Goal: Transaction & Acquisition: Purchase product/service

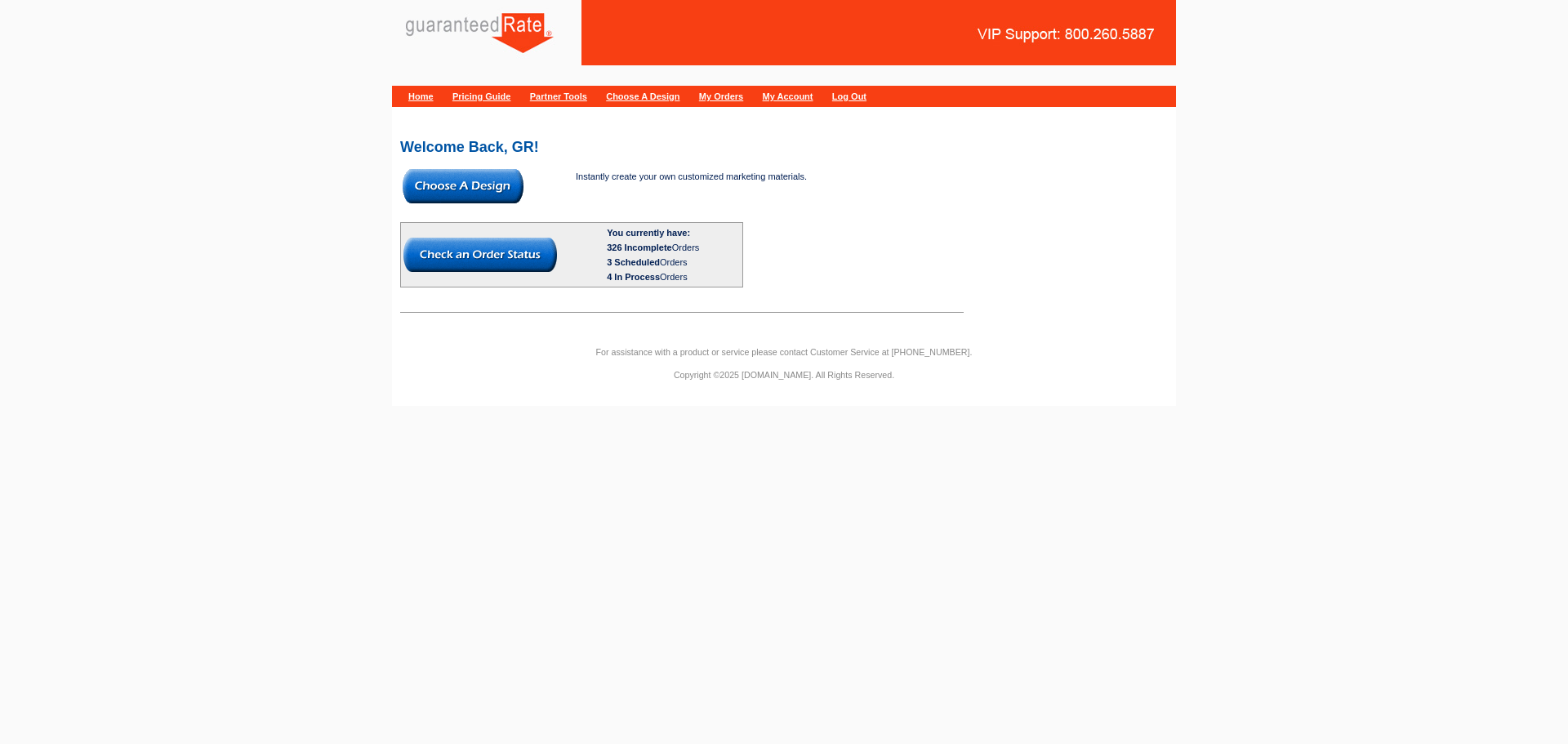
click at [503, 197] on img at bounding box center [462, 186] width 121 height 34
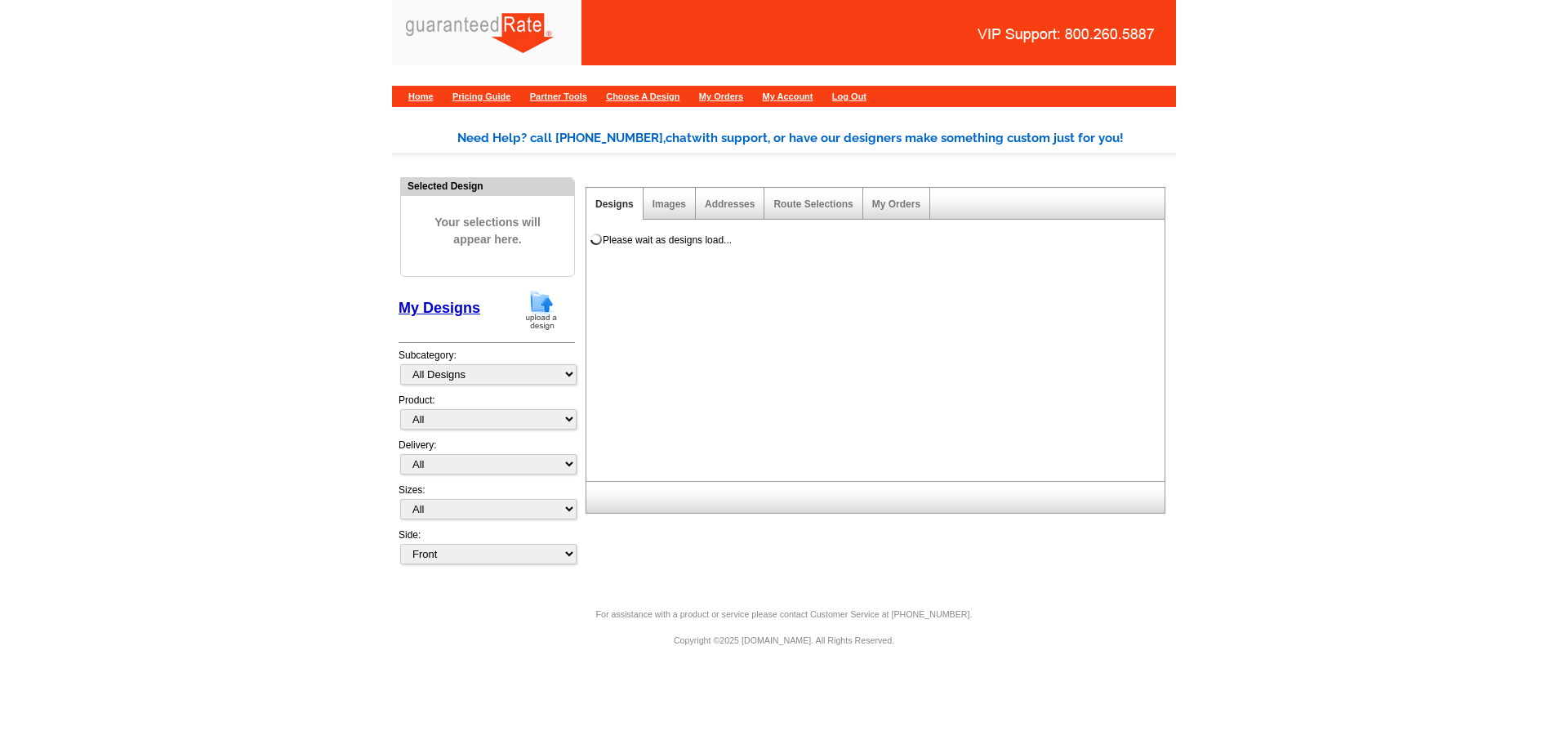
click at [537, 312] on img at bounding box center [541, 310] width 43 height 42
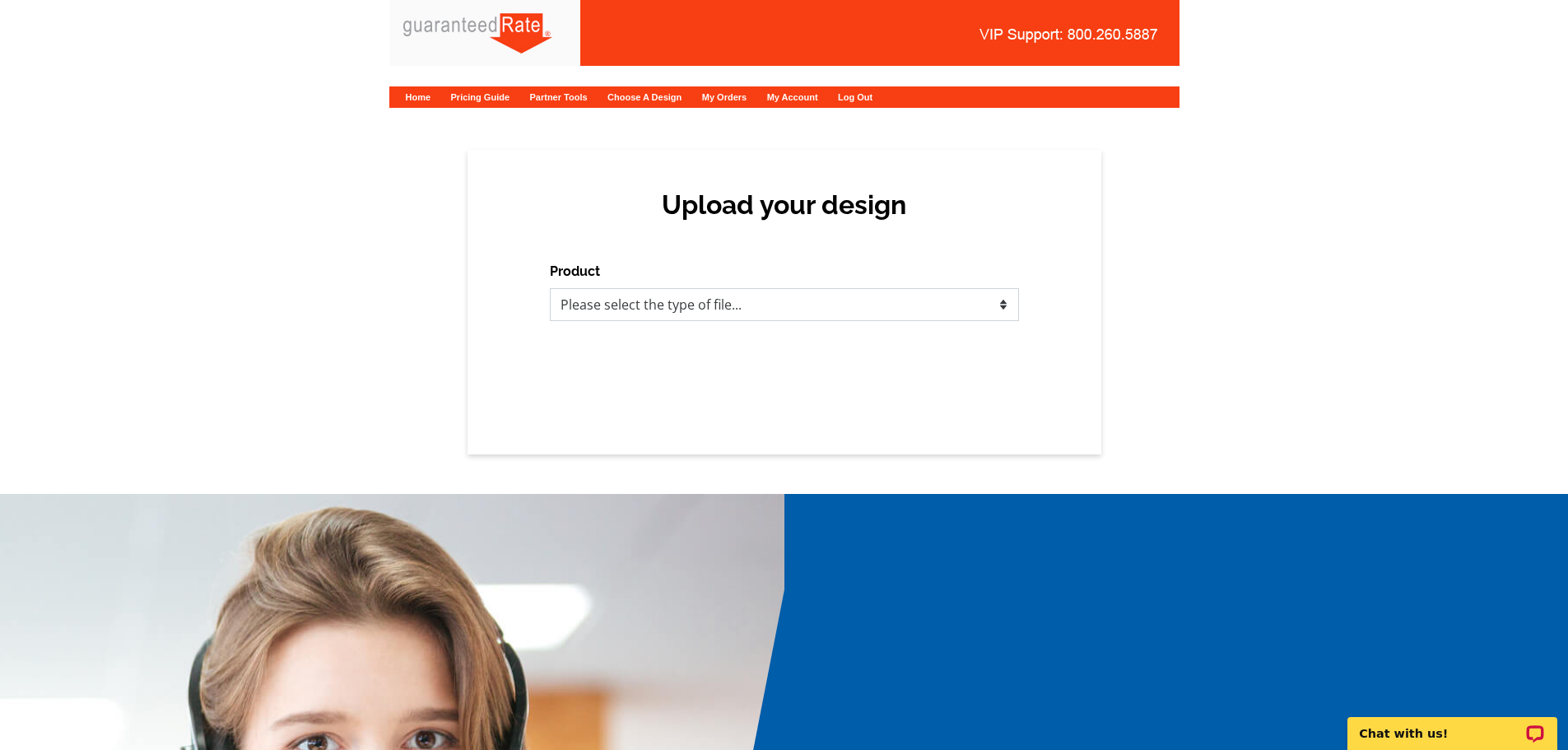
click at [717, 308] on select "Please select the type of file... Postcards Calendars Business Cards Letters an…" at bounding box center [784, 304] width 469 height 33
select select "3"
click at [550, 288] on select "Please select the type of file... Postcards Calendars Business Cards Letters an…" at bounding box center [784, 304] width 469 height 33
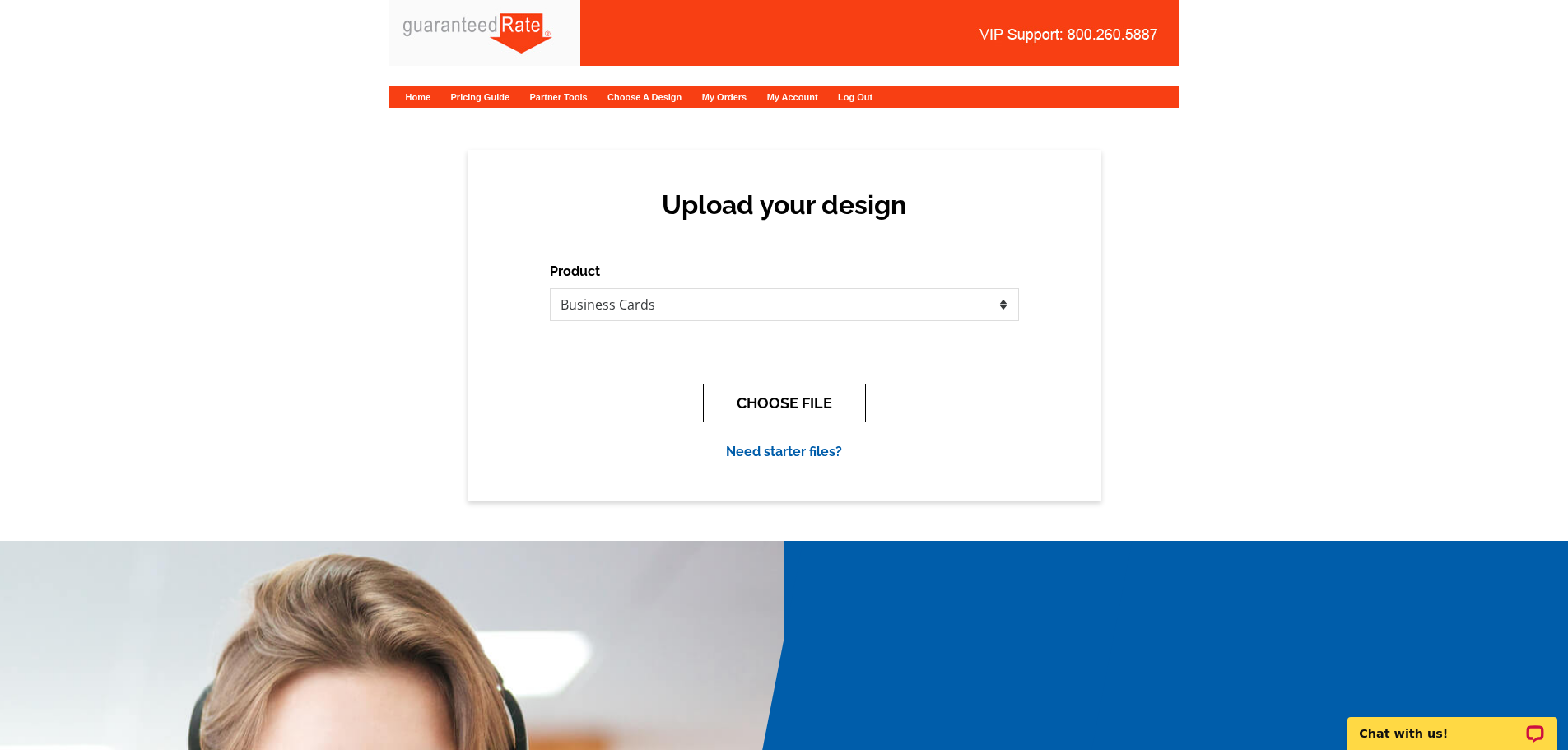
click at [721, 409] on button "CHOOSE FILE" at bounding box center [784, 403] width 163 height 38
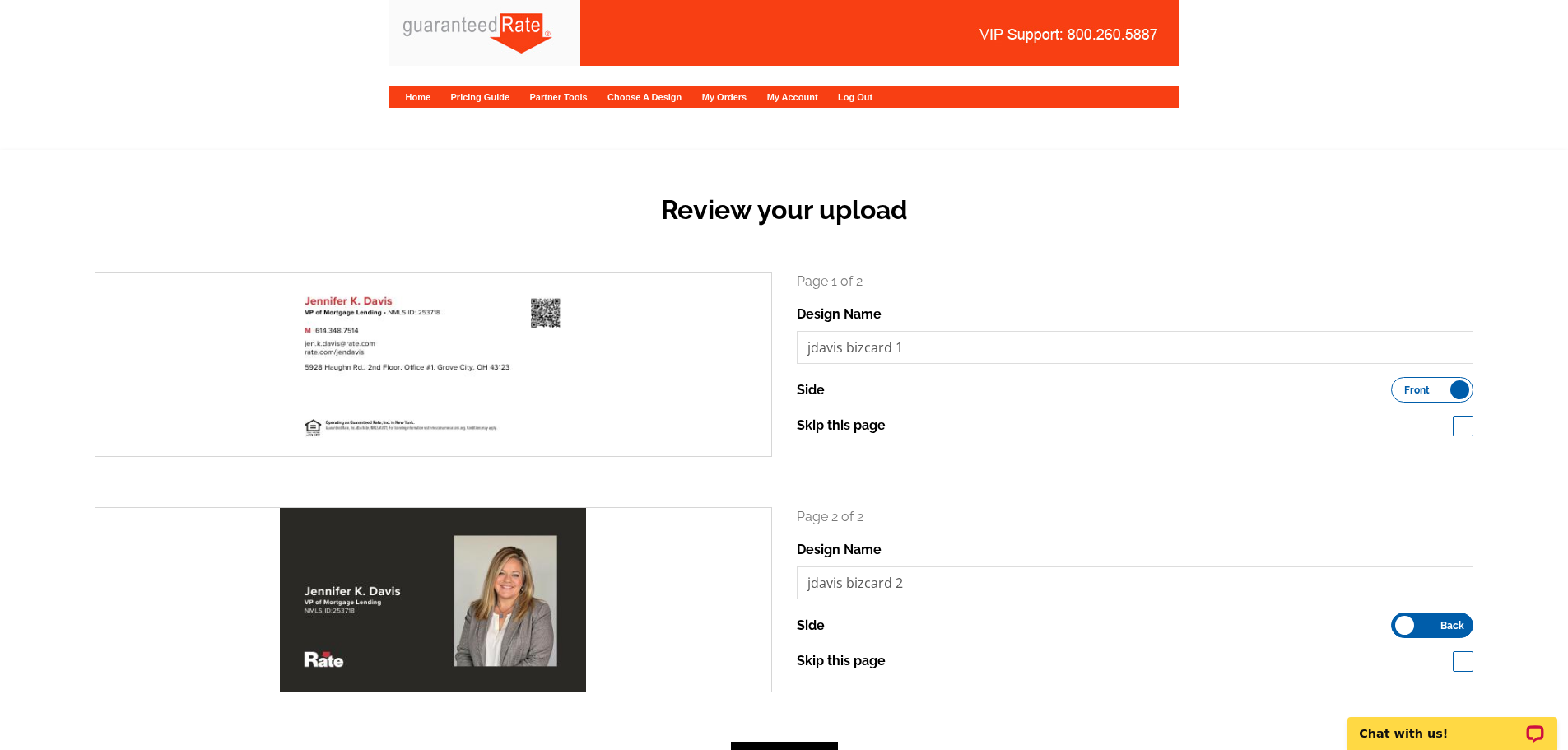
scroll to position [329, 0]
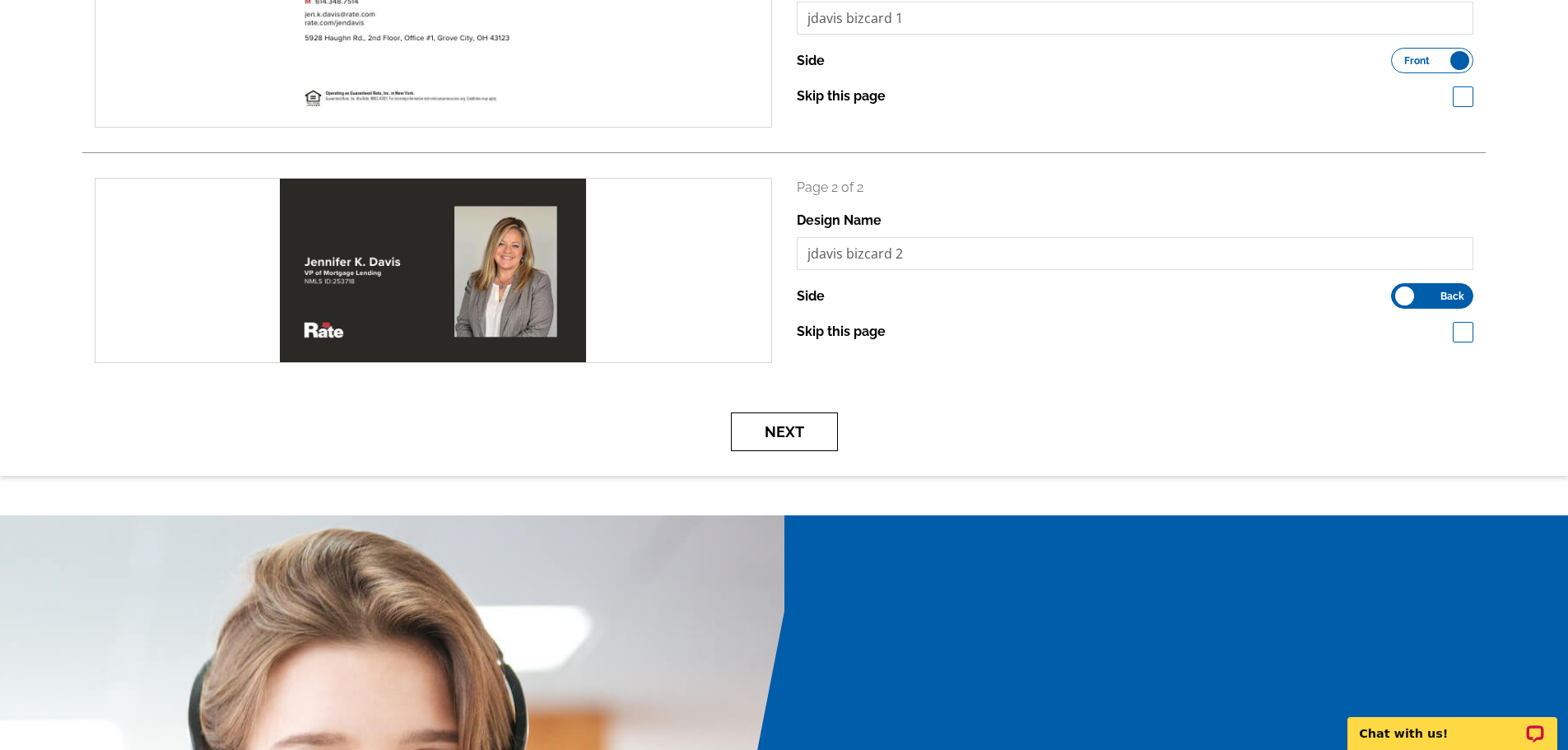
click at [764, 425] on button "Next" at bounding box center [784, 431] width 107 height 38
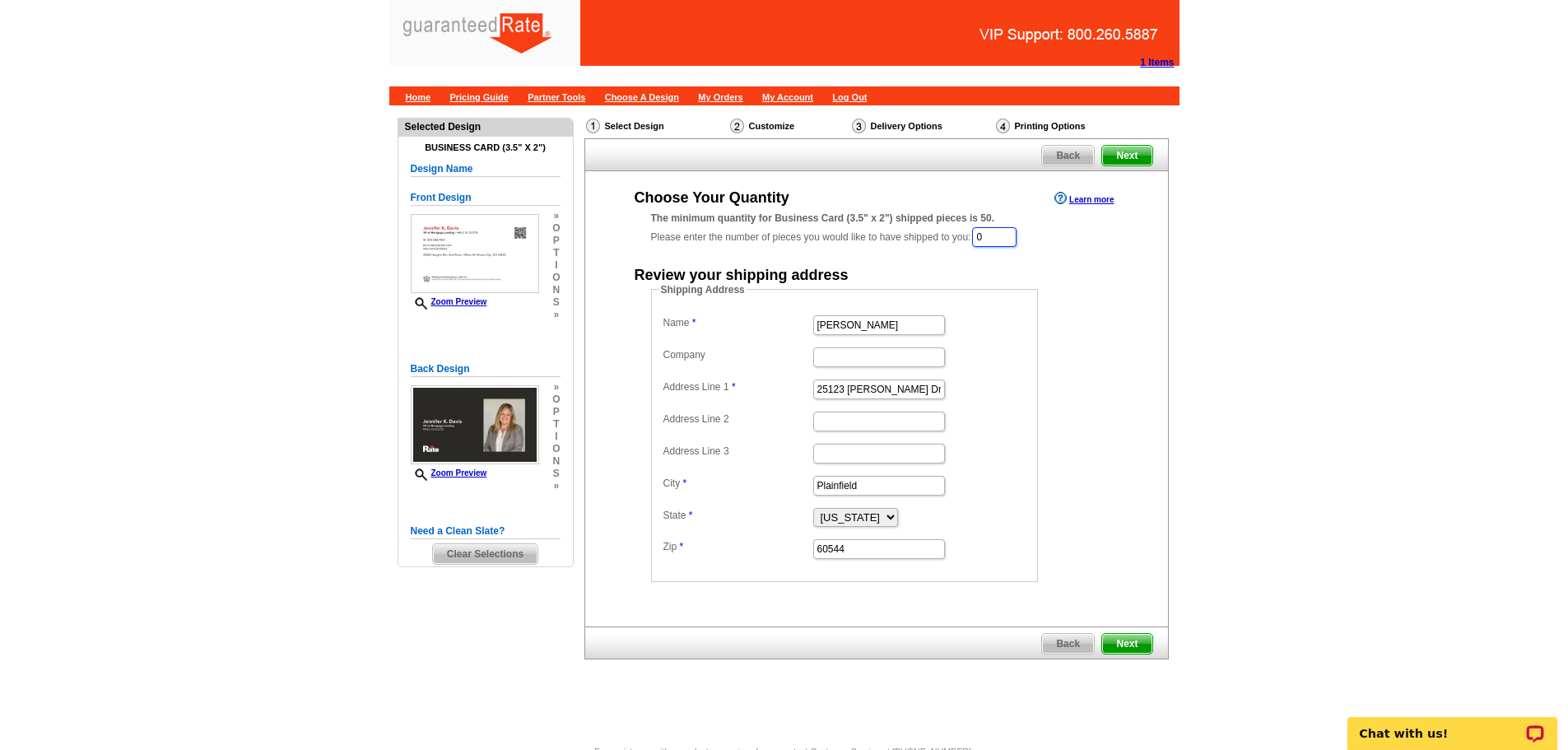
drag, startPoint x: 1005, startPoint y: 235, endPoint x: 818, endPoint y: 232, distance: 187.0
click at [818, 232] on div "The minimum quantity for Business Card (3.5" x 2") shipped pieces is 50. Please…" at bounding box center [876, 230] width 451 height 38
type input "1000"
type input "[PERSON_NAME]"
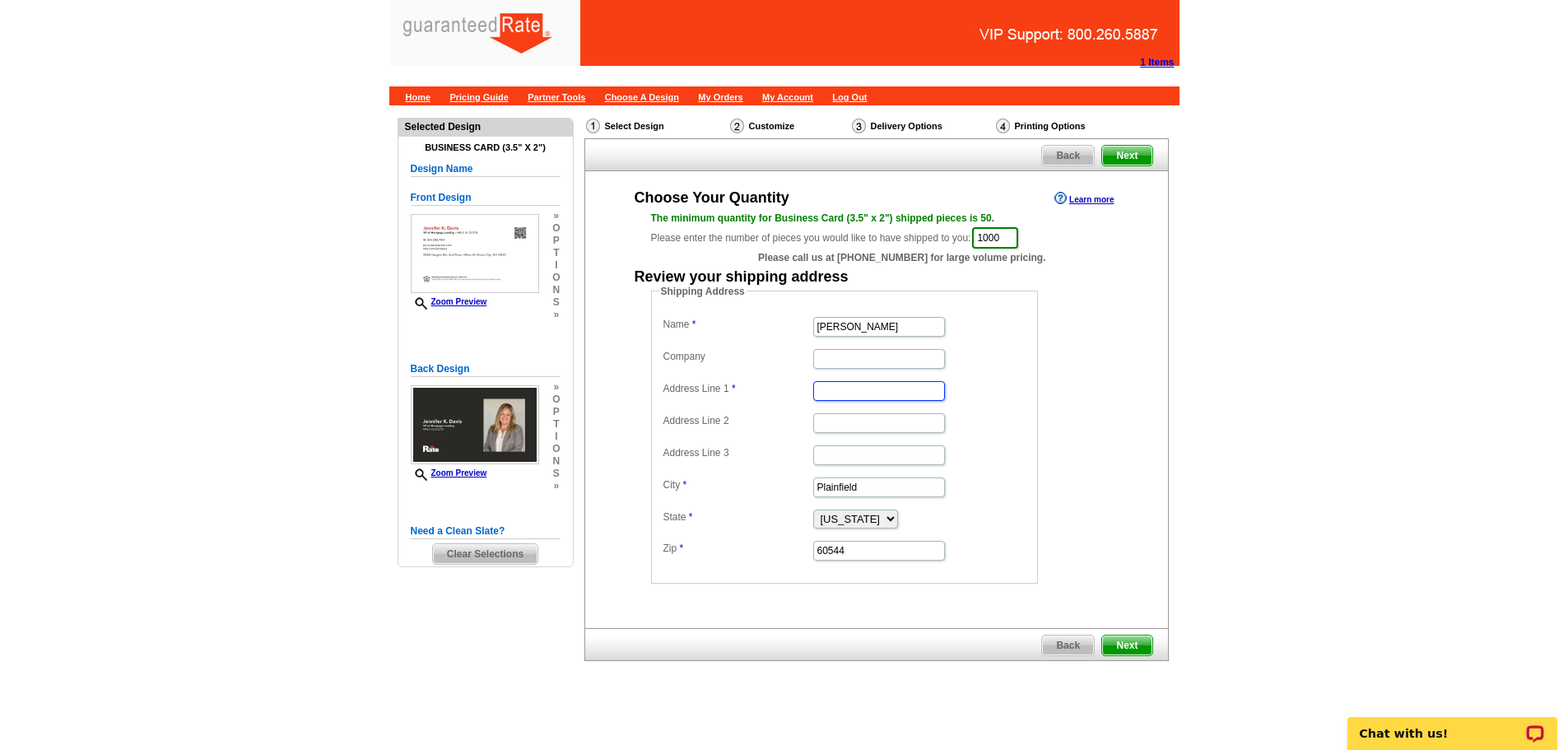
click at [828, 396] on input "Address Line 1" at bounding box center [879, 390] width 132 height 20
paste input "5800 Opossum Run"
type input "[STREET_ADDRESS]"
click at [871, 485] on input "Plainfield" at bounding box center [879, 487] width 132 height 20
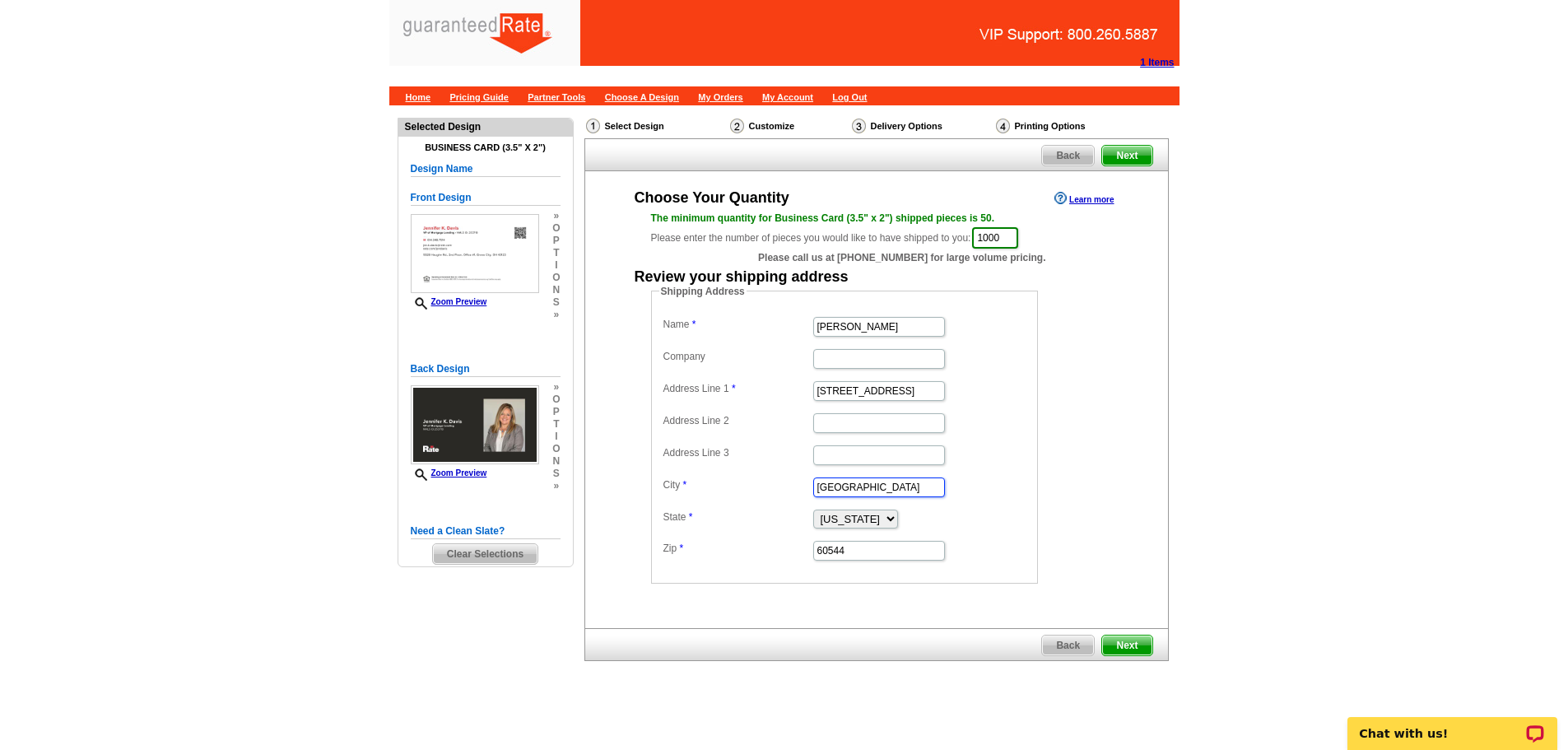
type input "[GEOGRAPHIC_DATA]"
select select "OH"
type input "43123"
click at [964, 598] on div "Choose Your Quantity Learn more The minimum quantity for Business Card (3.5" x …" at bounding box center [876, 400] width 585 height 457
click at [1146, 648] on span "Next" at bounding box center [1127, 645] width 50 height 20
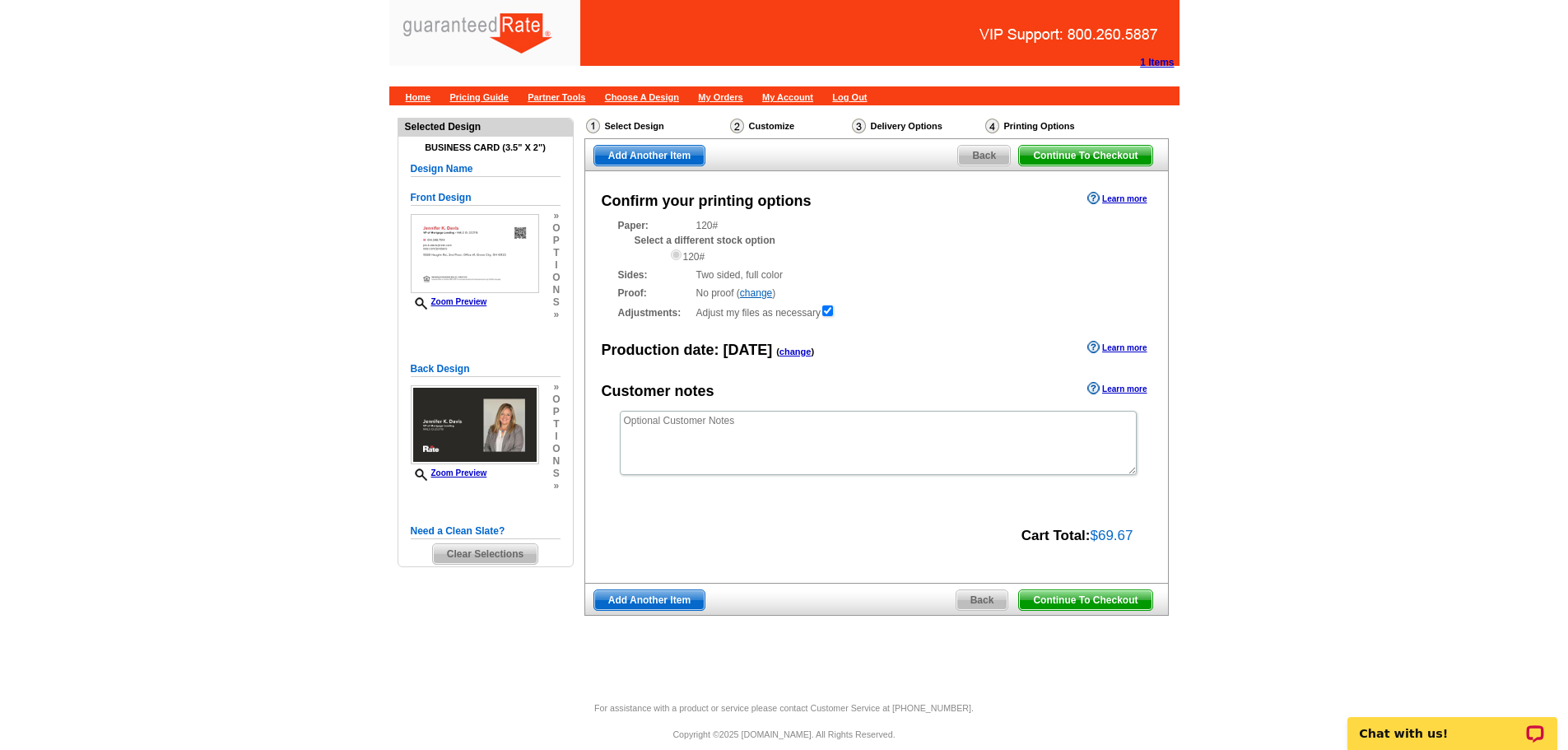
drag, startPoint x: 1105, startPoint y: 575, endPoint x: 1095, endPoint y: 593, distance: 20.6
click at [1105, 575] on div "Confirm your printing options Learn more Paper: 120# Select a different stock o…" at bounding box center [876, 377] width 585 height 412
click at [1099, 595] on span "Continue To Checkout" at bounding box center [1085, 600] width 133 height 20
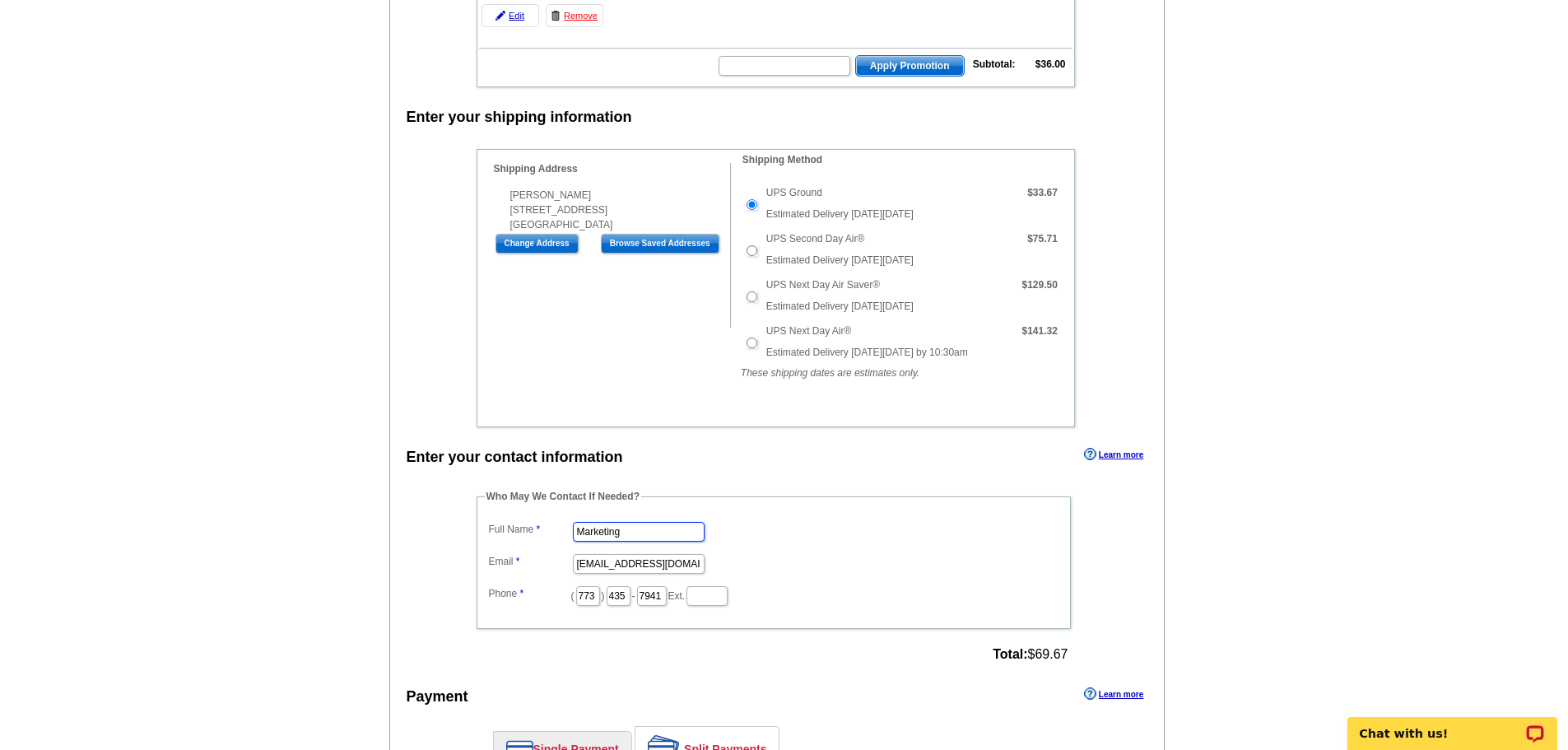
drag, startPoint x: 675, startPoint y: 529, endPoint x: 527, endPoint y: 540, distance: 148.4
click at [527, 540] on dd "Marketing" at bounding box center [774, 530] width 578 height 26
type input "[PERSON_NAME]"
type input "[PERSON_NAME][EMAIL_ADDRESS][PERSON_NAME][DOMAIN_NAME]"
type input "630"
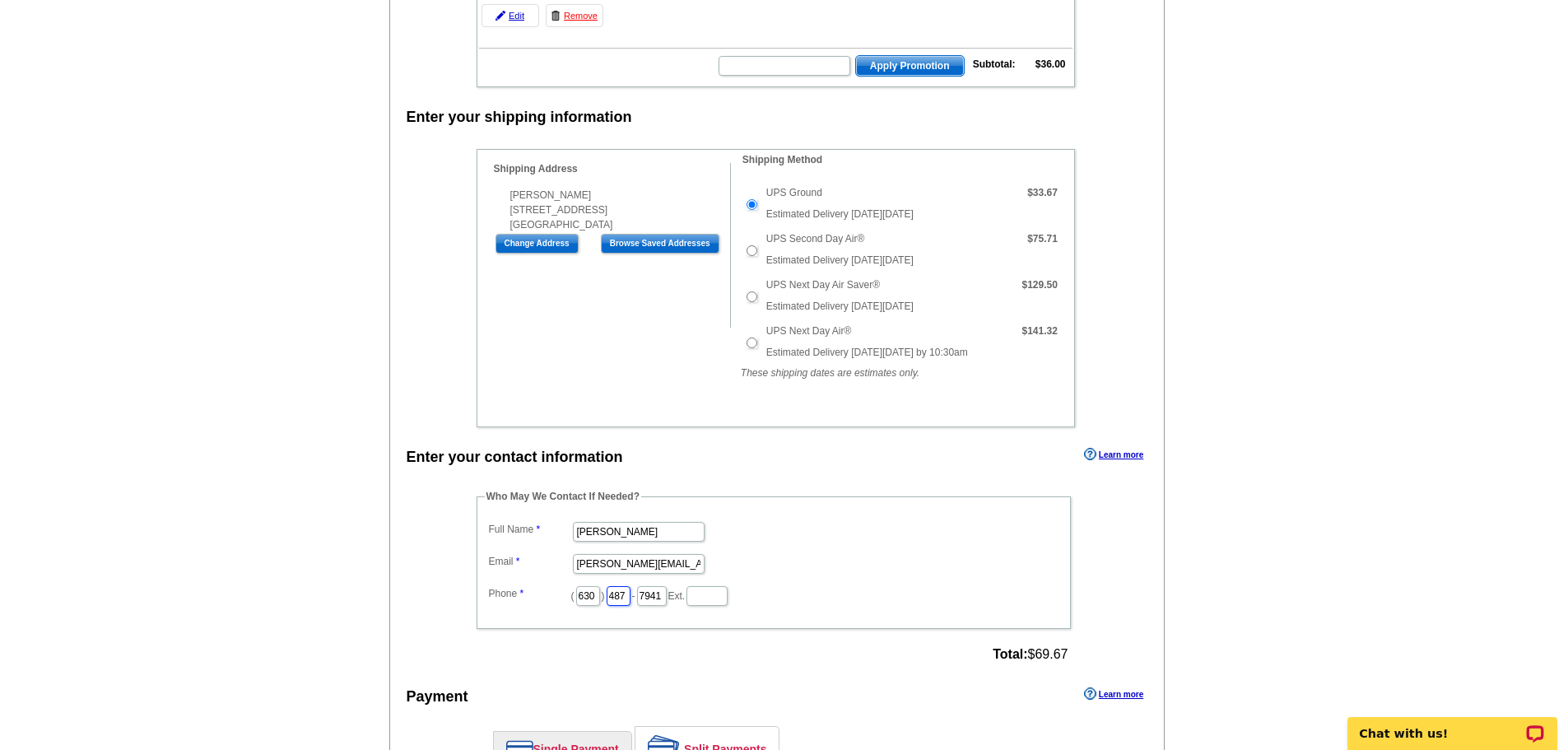
type input "487"
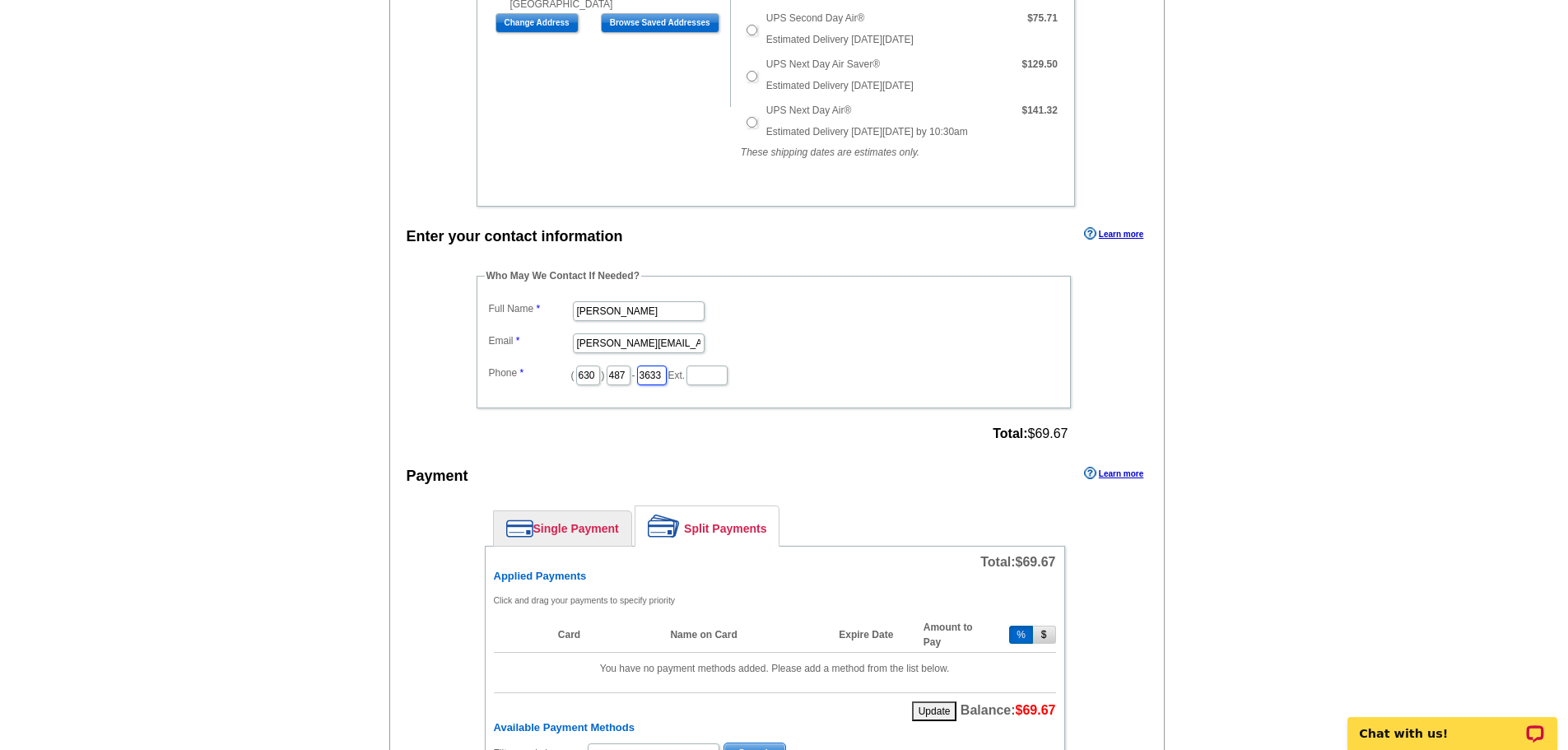
scroll to position [556, 0]
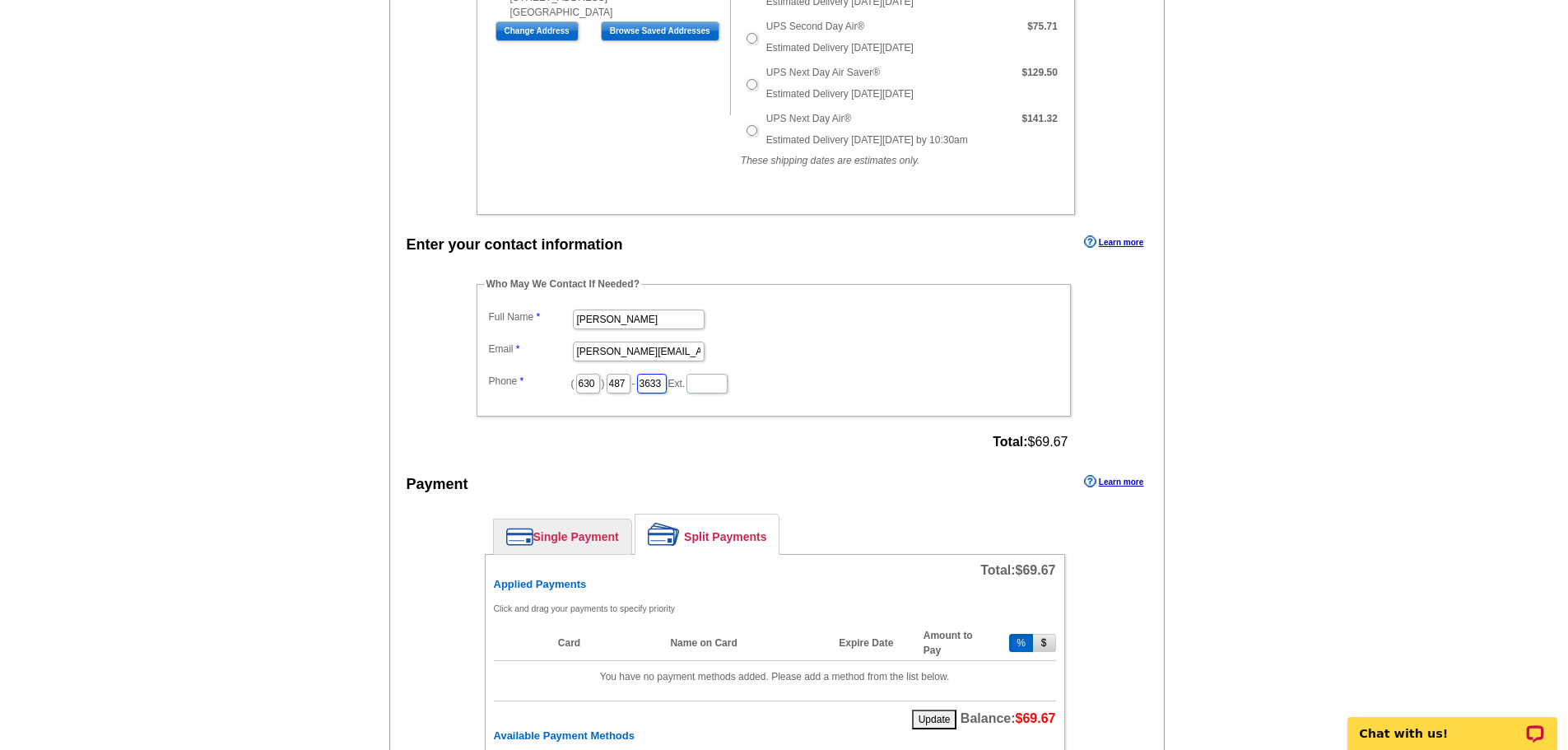
type input "3633"
click at [551, 543] on link "Single Payment" at bounding box center [563, 537] width 138 height 34
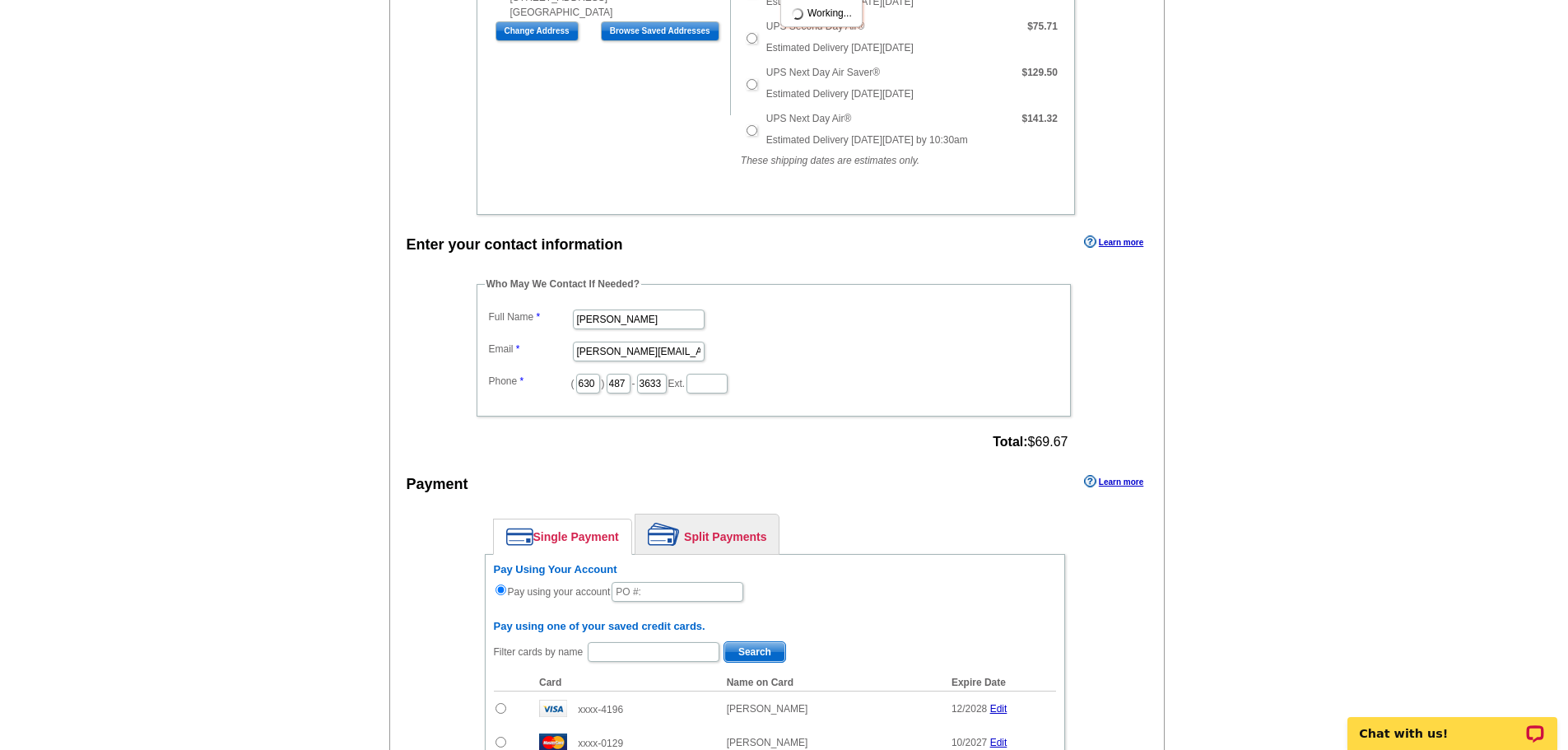
click at [654, 573] on h6 "Pay Using Your Account" at bounding box center [775, 569] width 563 height 13
click at [632, 586] on input "text" at bounding box center [677, 591] width 132 height 20
type input "1072025_1017_EF"
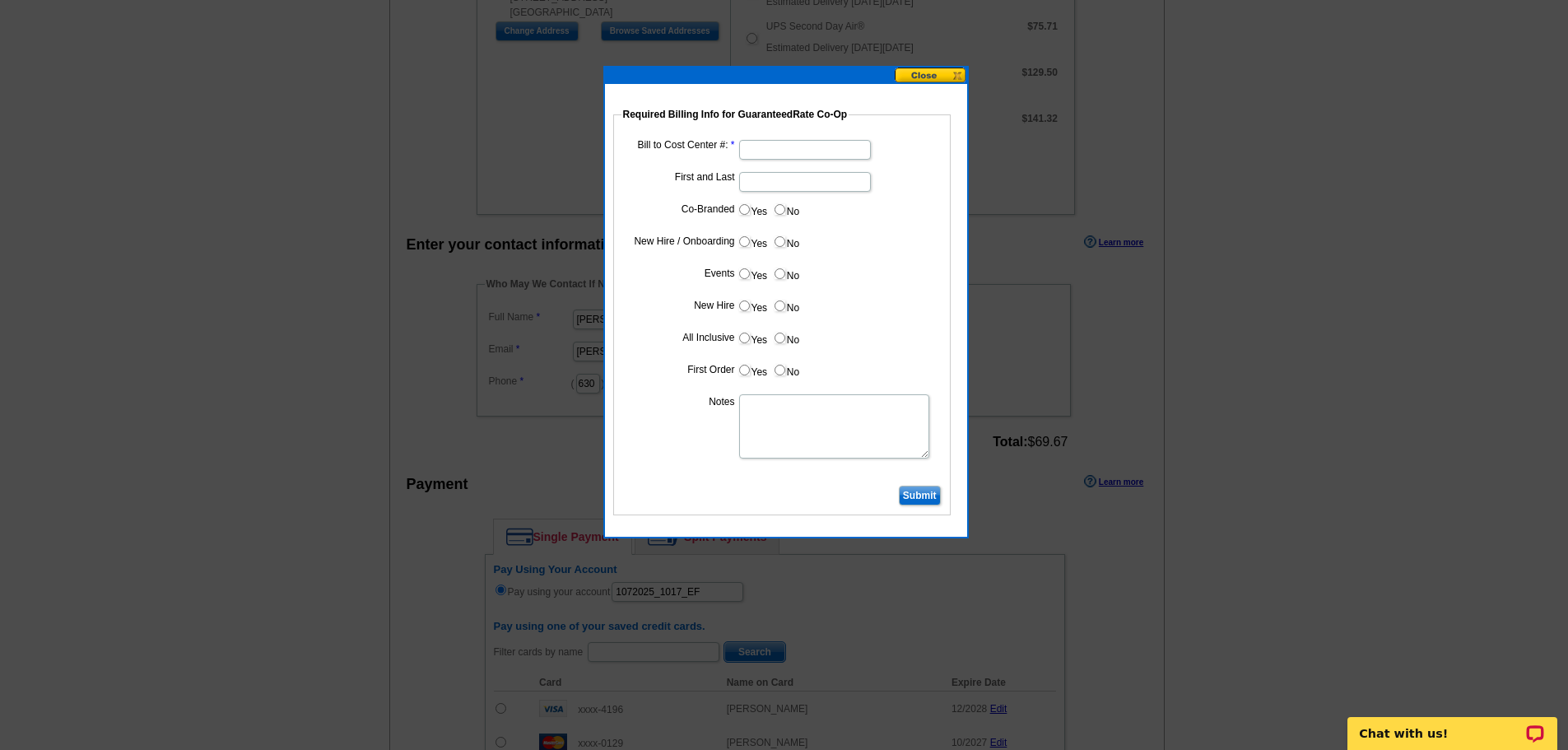
click at [764, 134] on fieldset "Required Billing Info for GuaranteedRate Co-Op Bill to Cost Center #: First and…" at bounding box center [782, 311] width 338 height 408
click at [767, 144] on input "Bill to Cost Center #:" at bounding box center [806, 149] width 132 height 20
type input "1245"
click at [775, 187] on input "First and Last" at bounding box center [806, 182] width 132 height 20
type input "[PERSON_NAME]"
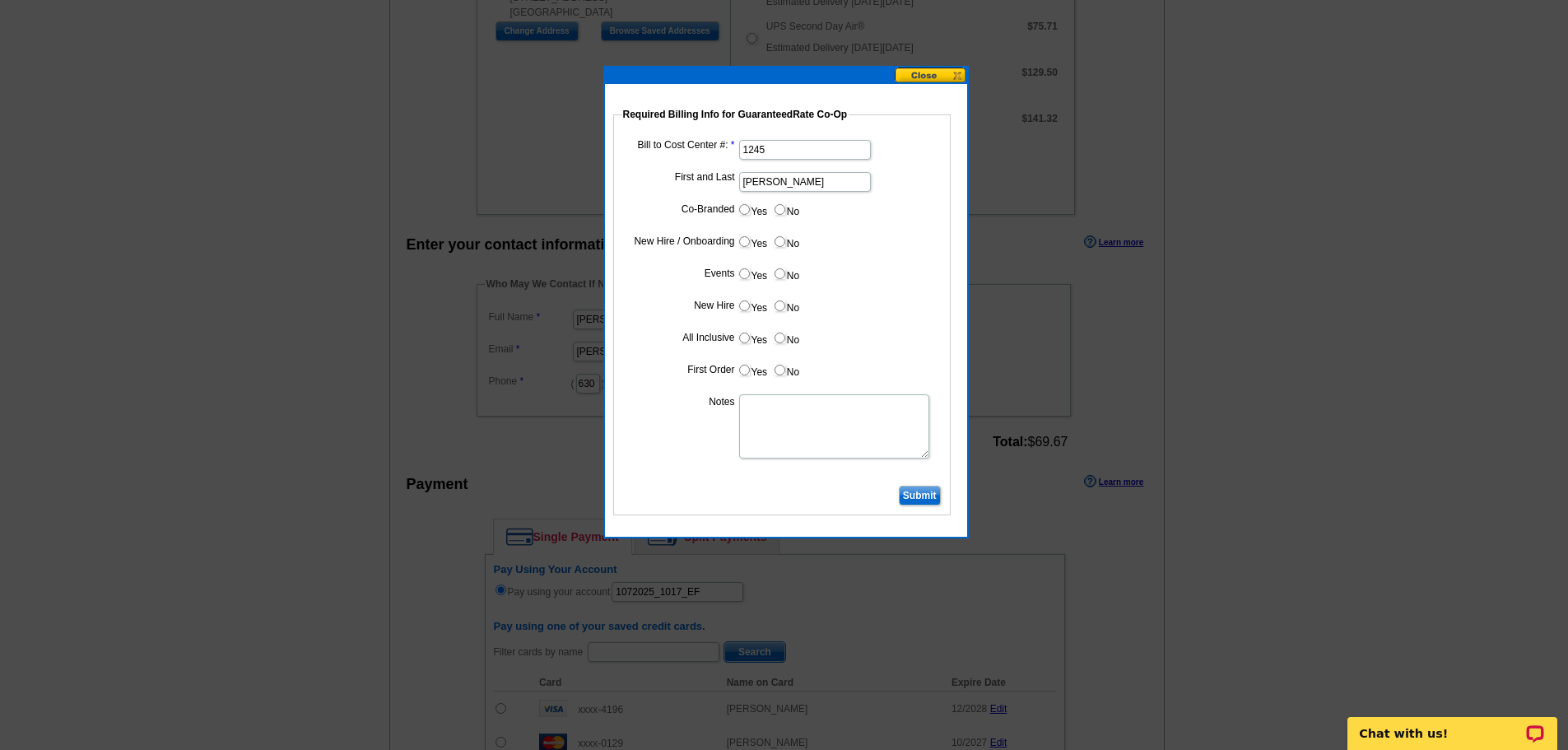
click at [781, 212] on input "No" at bounding box center [780, 209] width 11 height 11
radio input "true"
click at [745, 244] on input "Yes" at bounding box center [744, 241] width 11 height 11
radio input "true"
click at [793, 272] on label "No" at bounding box center [786, 274] width 27 height 19
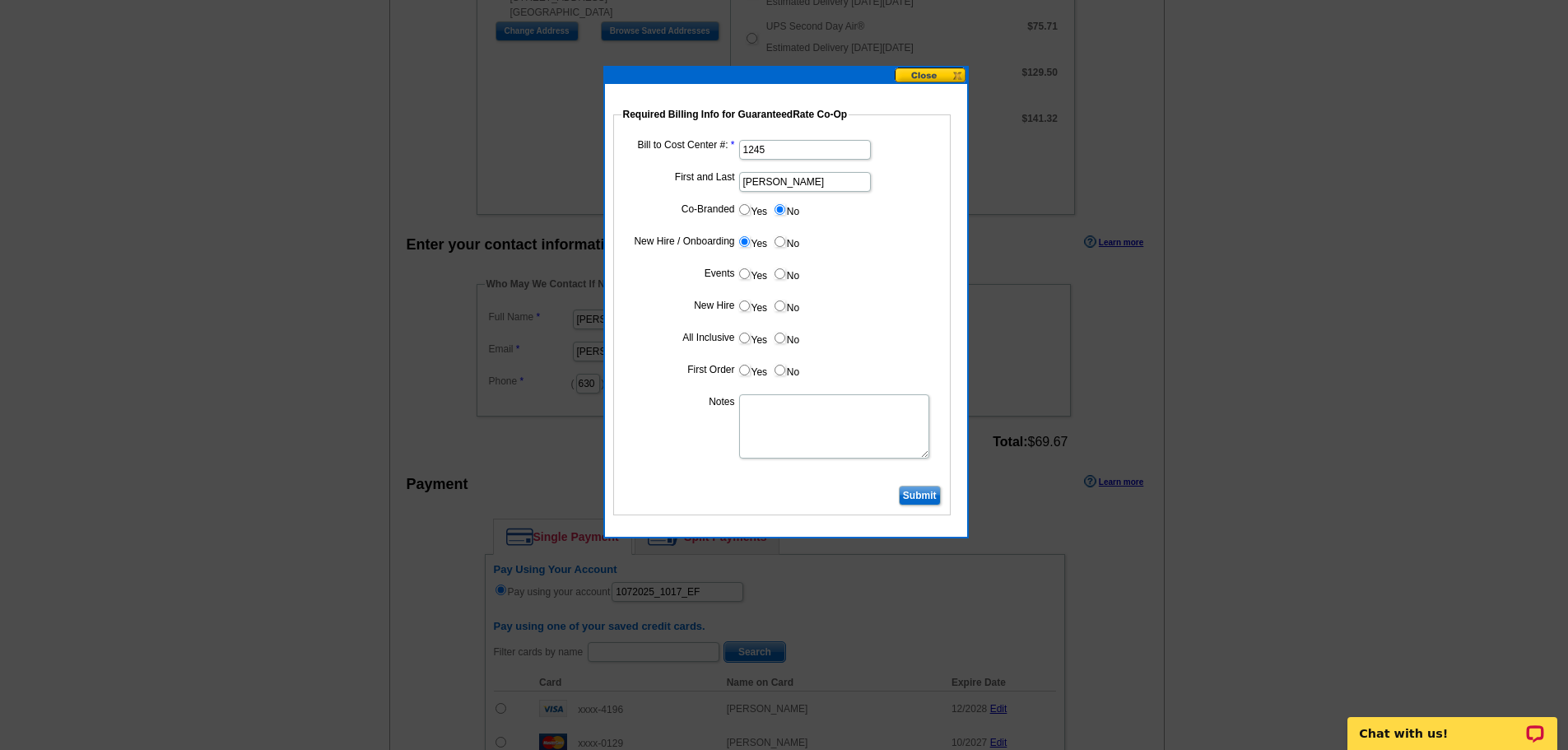
click at [785, 272] on input "No" at bounding box center [780, 273] width 11 height 11
radio input "true"
click at [747, 308] on input "Yes" at bounding box center [744, 305] width 11 height 11
radio input "true"
click at [781, 333] on input "No" at bounding box center [780, 338] width 11 height 11
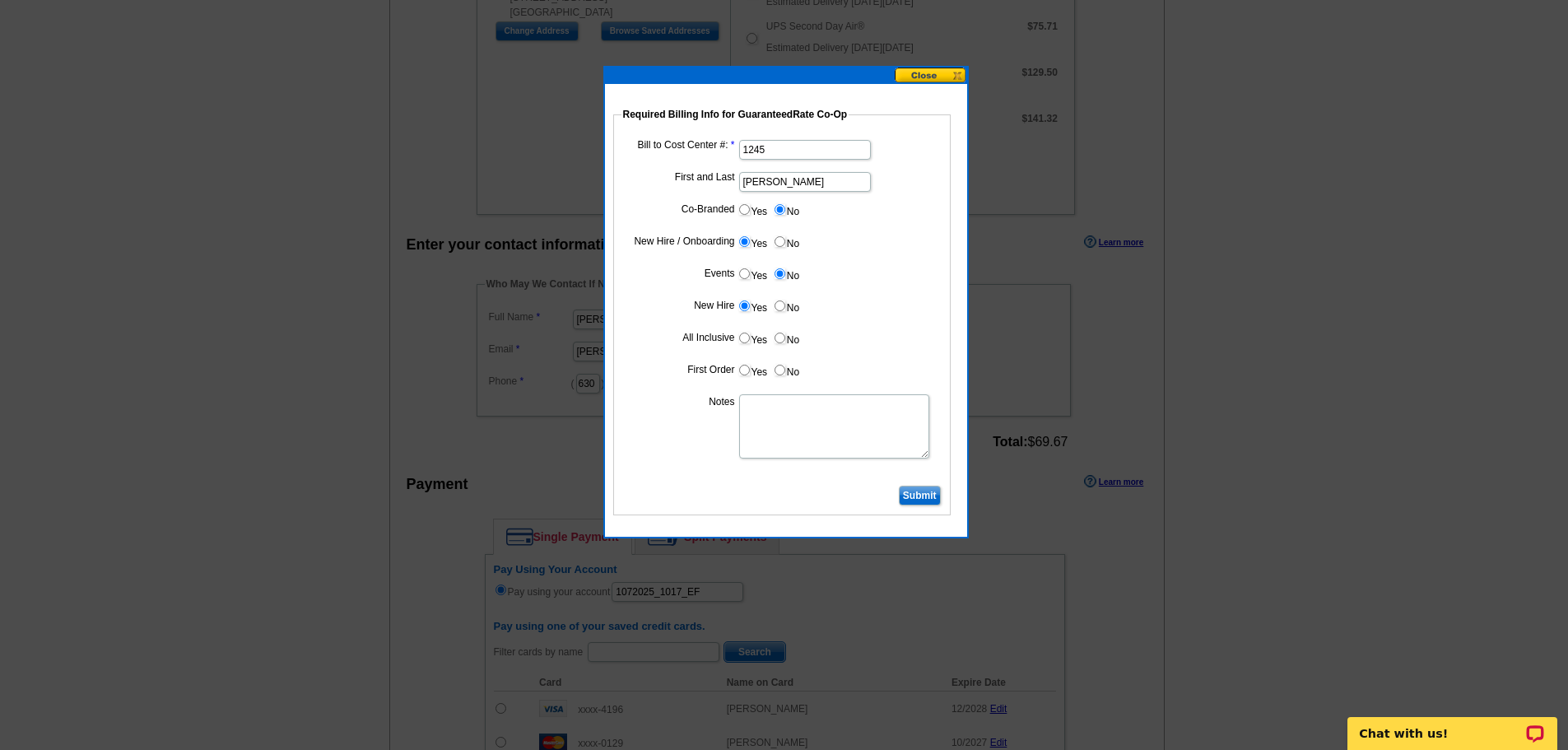
radio input "true"
click at [749, 374] on input "Yes" at bounding box center [744, 369] width 11 height 11
radio input "true"
click at [757, 426] on textarea "Notes" at bounding box center [834, 426] width 190 height 64
type textarea "new hire - bill to branch"
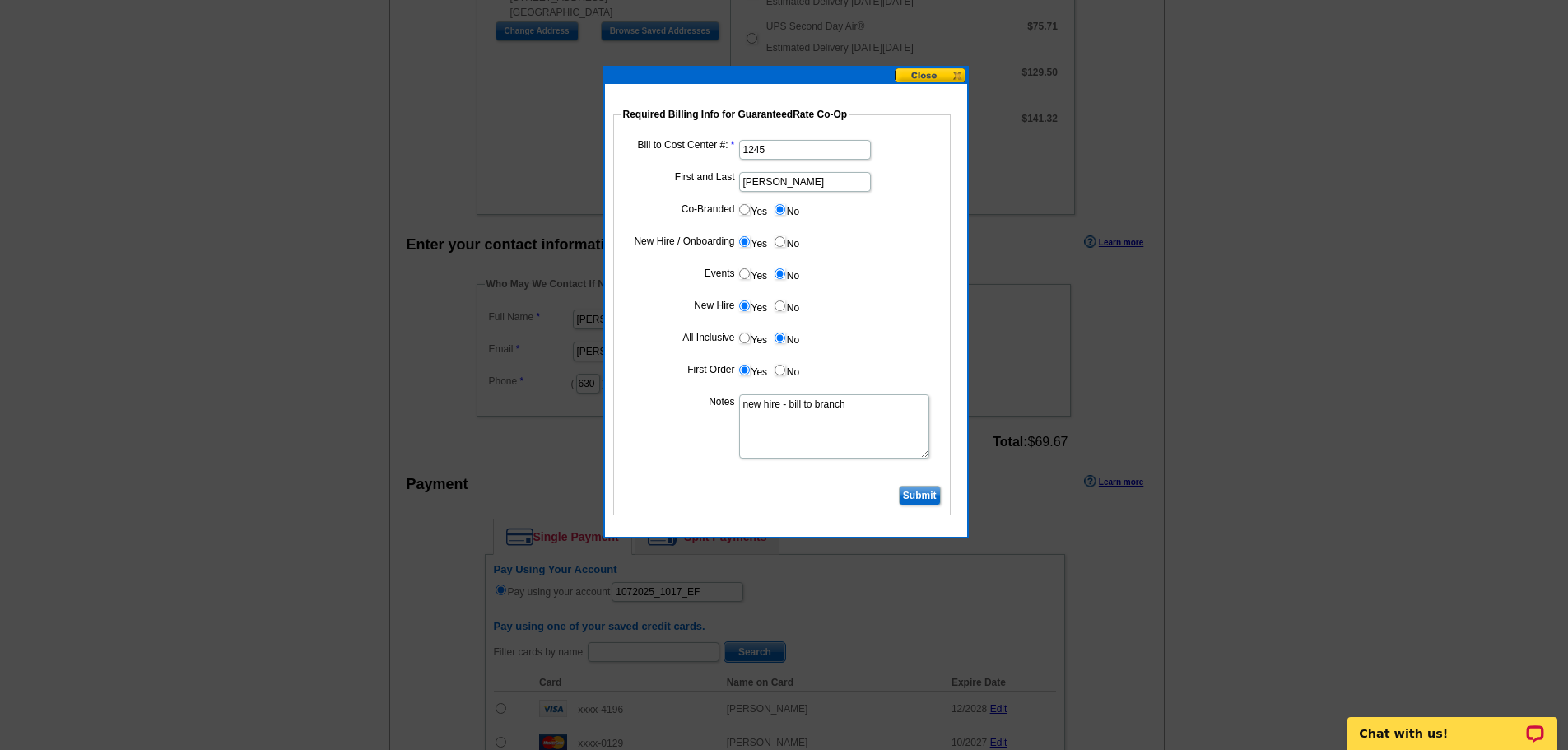
click at [912, 496] on input "Submit" at bounding box center [920, 496] width 42 height 20
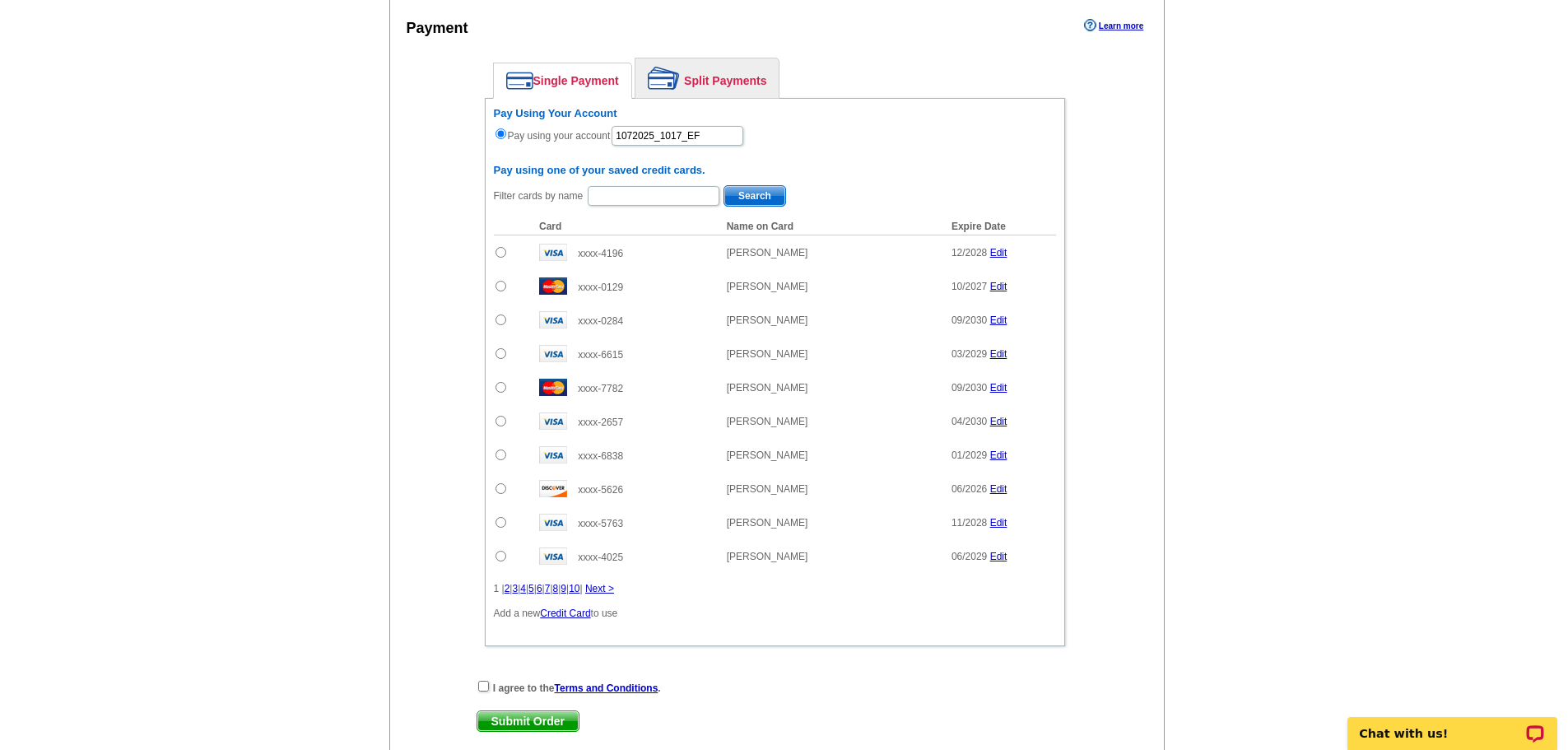
scroll to position [1014, 0]
click at [479, 683] on input "checkbox" at bounding box center [483, 683] width 11 height 11
checkbox input "true"
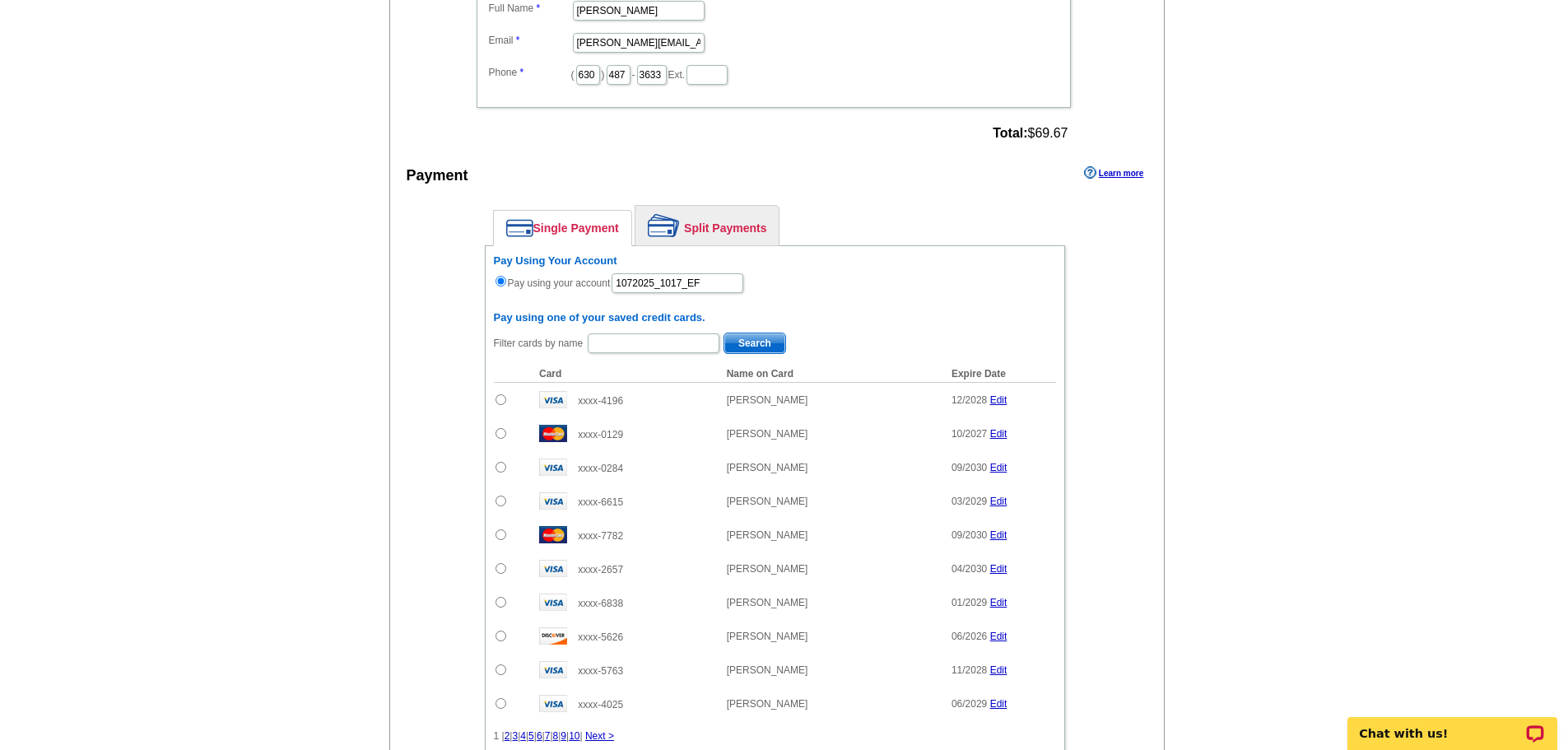
scroll to position [1168, 0]
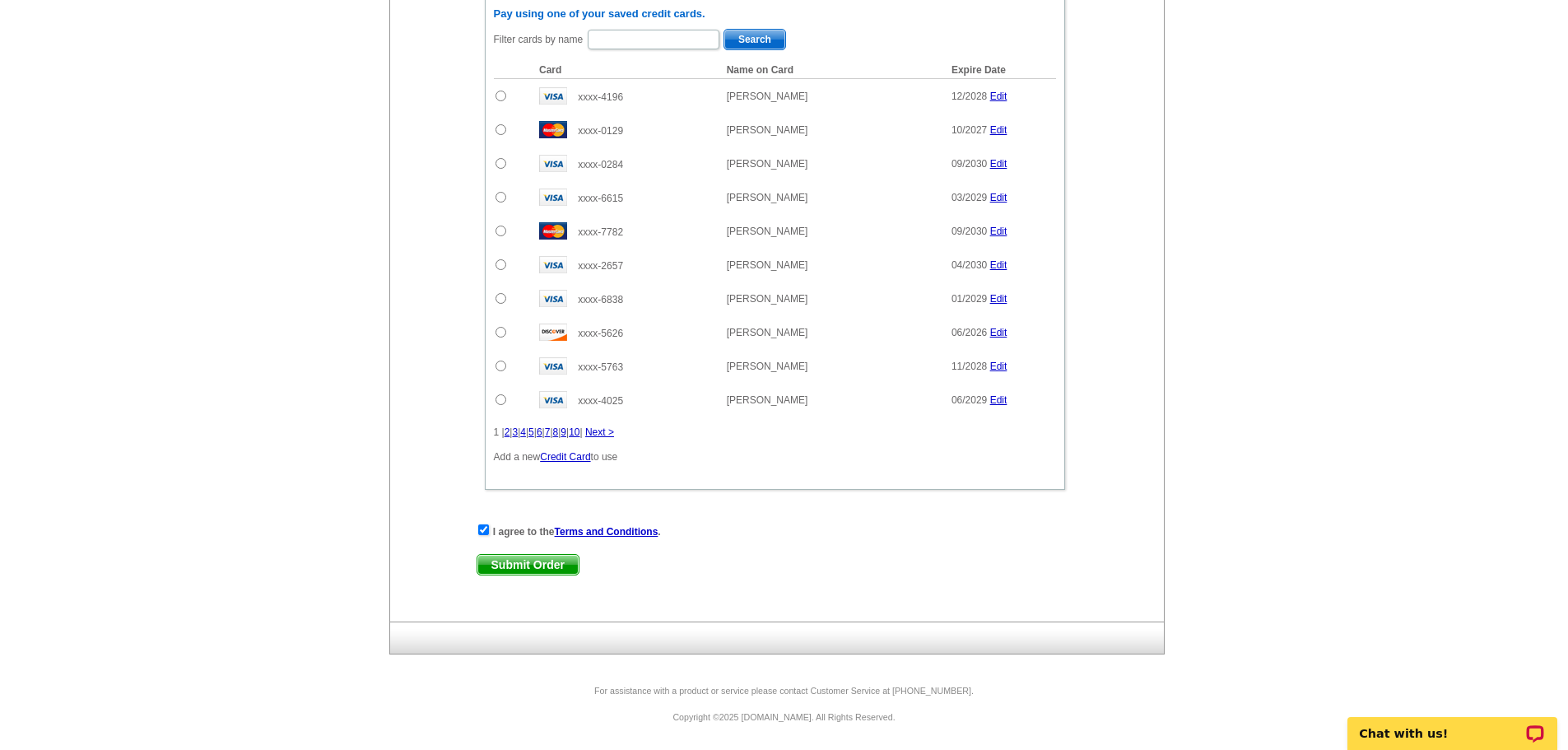
click at [527, 563] on span "Submit Order" at bounding box center [528, 564] width 101 height 20
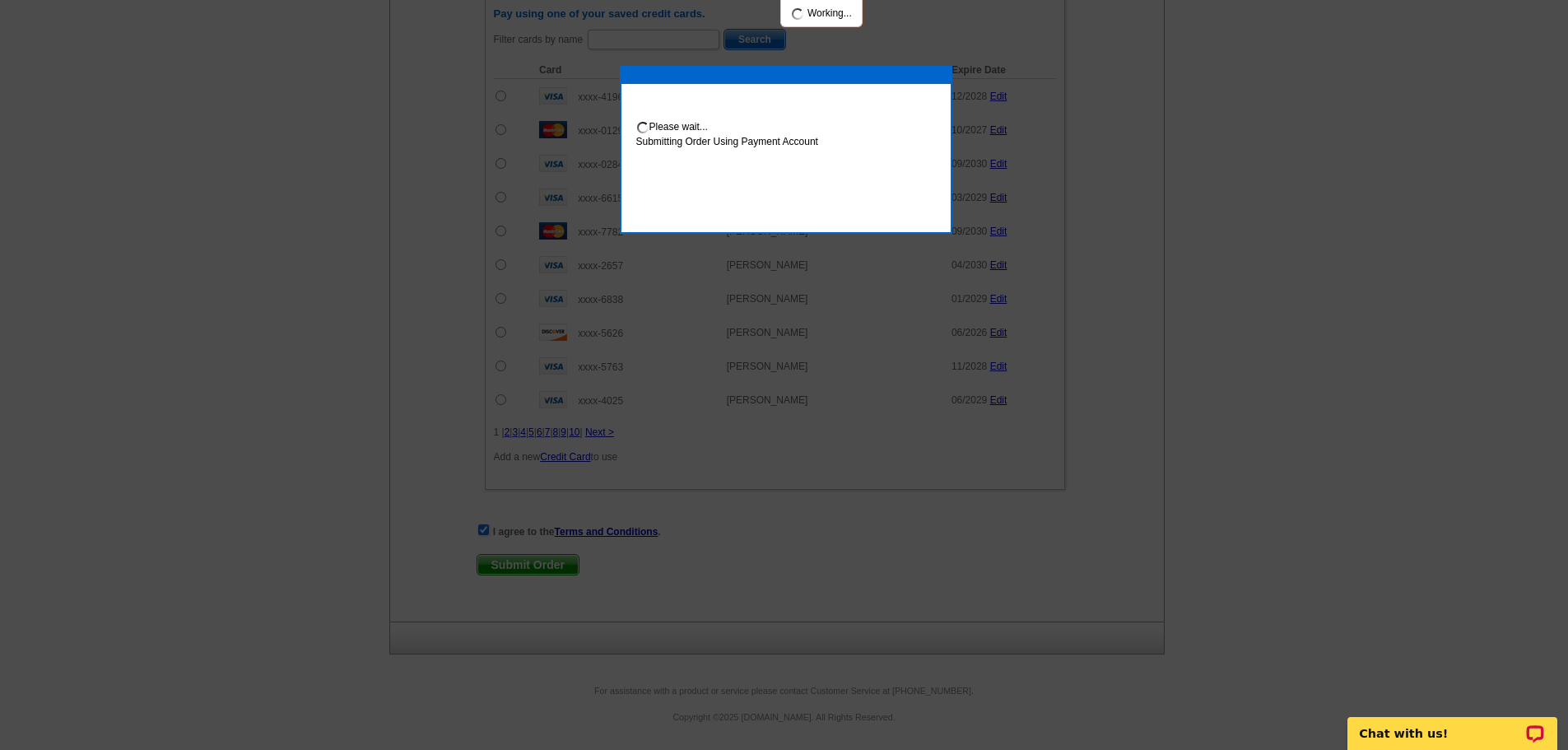
scroll to position [1251, 0]
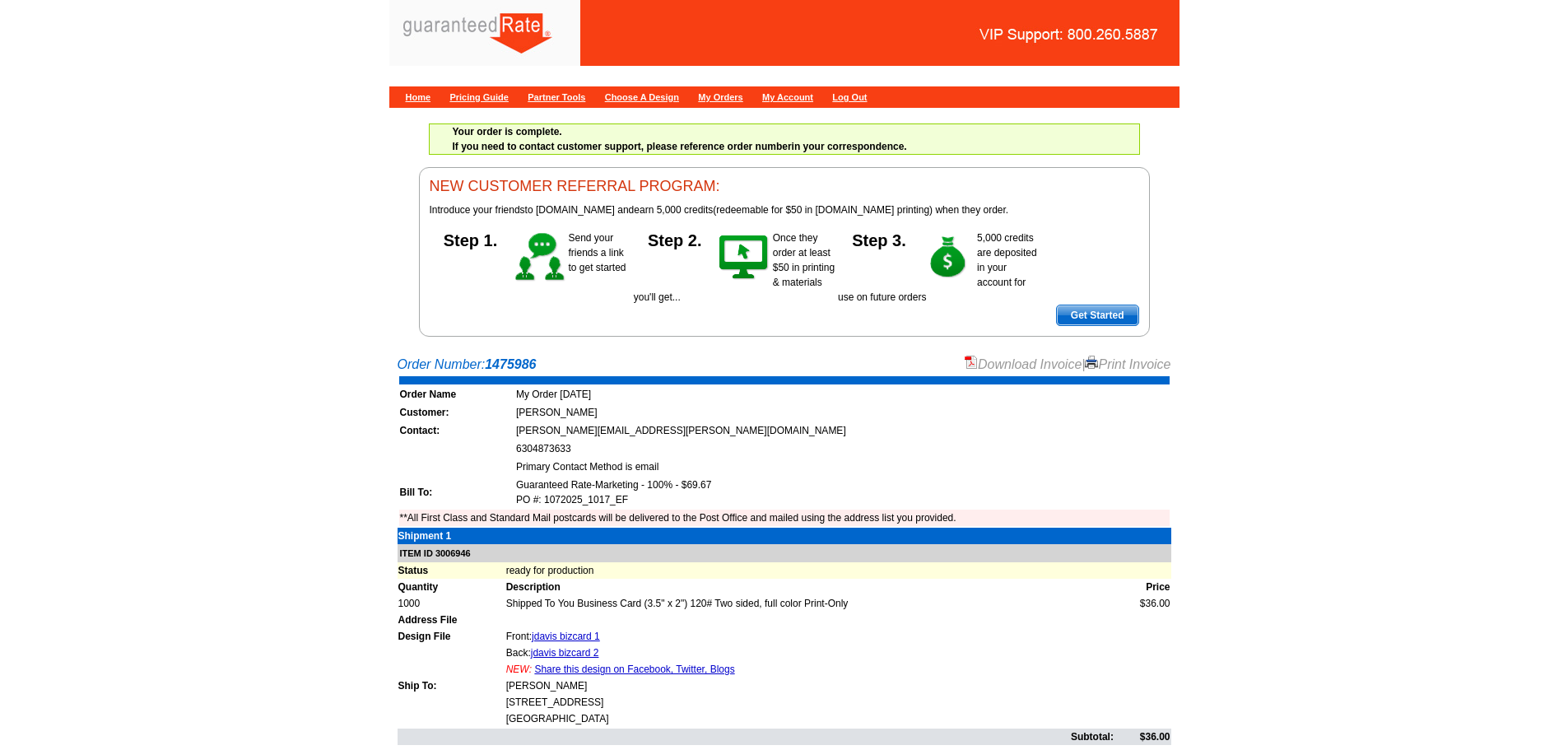
click at [985, 364] on link "Download Invoice" at bounding box center [1023, 364] width 117 height 14
